Goal: Information Seeking & Learning: Learn about a topic

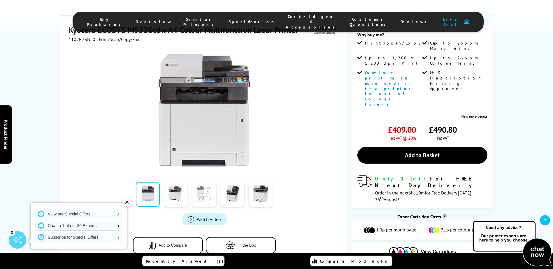
click at [200, 182] on link at bounding box center [204, 194] width 24 height 25
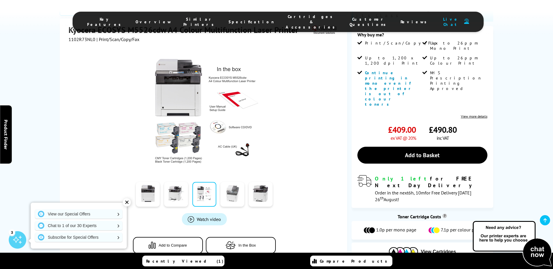
click at [233, 182] on link at bounding box center [232, 194] width 24 height 25
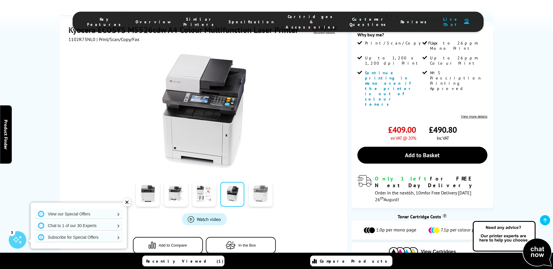
click at [262, 182] on link at bounding box center [261, 194] width 24 height 25
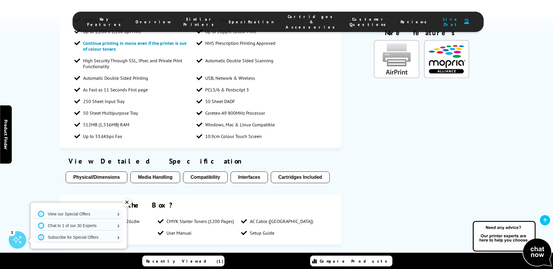
scroll to position [525, 0]
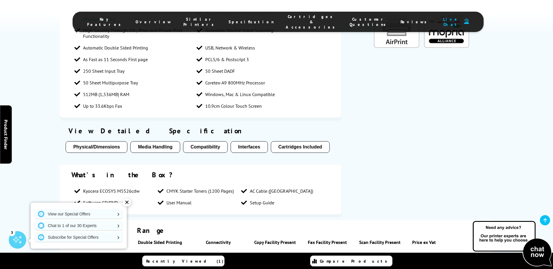
click at [165, 141] on button "Media Handling" at bounding box center [155, 147] width 50 height 12
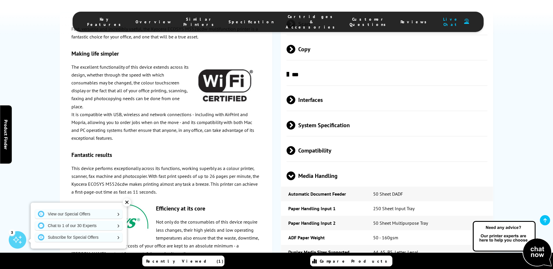
scroll to position [976, 0]
click at [134, 202] on div at bounding box center [113, 217] width 85 height 42
click at [128, 203] on div "✕" at bounding box center [127, 203] width 8 height 8
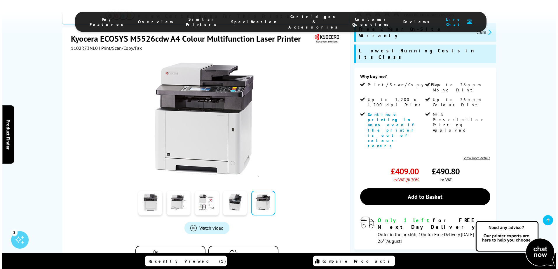
scroll to position [72, 0]
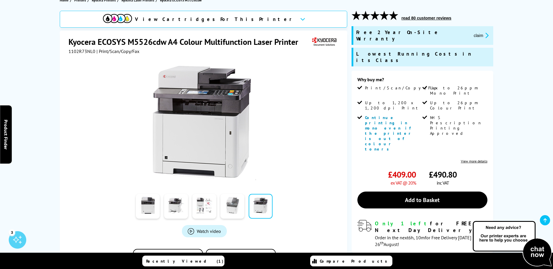
click at [233, 209] on link at bounding box center [232, 206] width 24 height 25
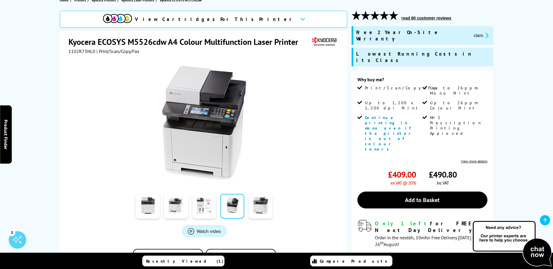
click at [193, 128] on img at bounding box center [204, 123] width 114 height 114
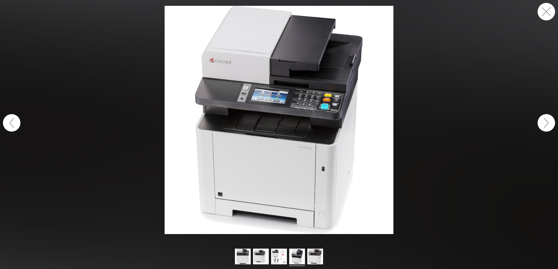
click at [253, 114] on img at bounding box center [278, 120] width 229 height 229
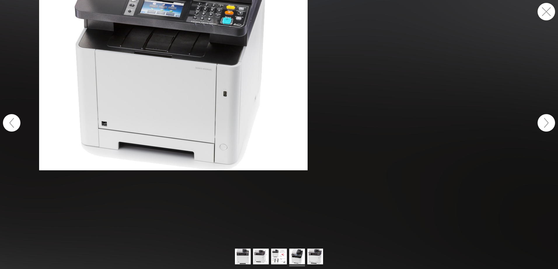
click at [203, 94] on figure at bounding box center [279, 123] width 558 height 246
